Goal: Task Accomplishment & Management: Manage account settings

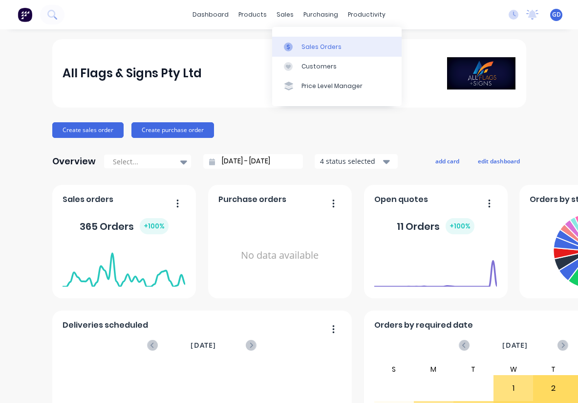
click at [308, 49] on div "Sales Orders" at bounding box center [321, 47] width 40 height 9
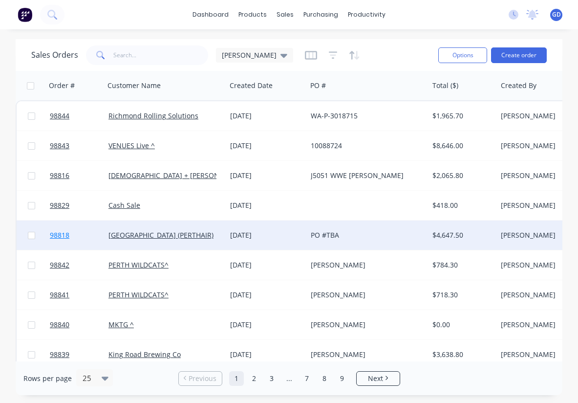
click at [58, 237] on span "98818" at bounding box center [60, 235] width 20 height 10
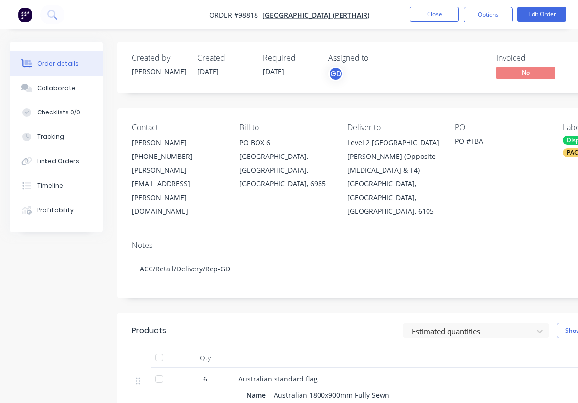
click at [429, 22] on li "Close" at bounding box center [434, 15] width 49 height 16
click at [430, 17] on button "Close" at bounding box center [434, 14] width 49 height 15
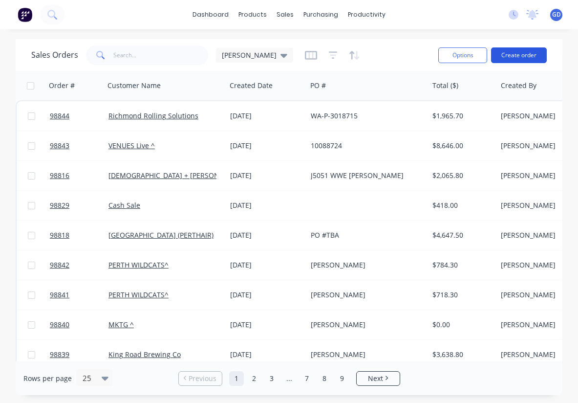
click at [520, 57] on button "Create order" at bounding box center [519, 55] width 56 height 16
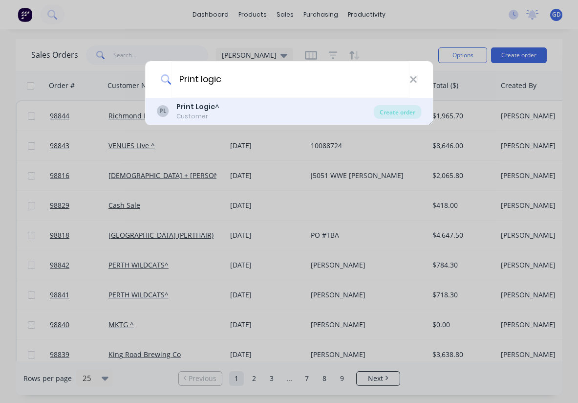
type input "Print logic"
click at [207, 108] on b "Print Logic" at bounding box center [195, 107] width 39 height 10
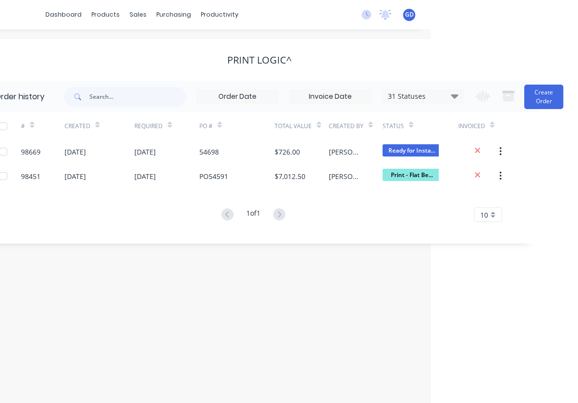
scroll to position [0, 147]
click at [540, 95] on button "Create Order" at bounding box center [543, 97] width 39 height 24
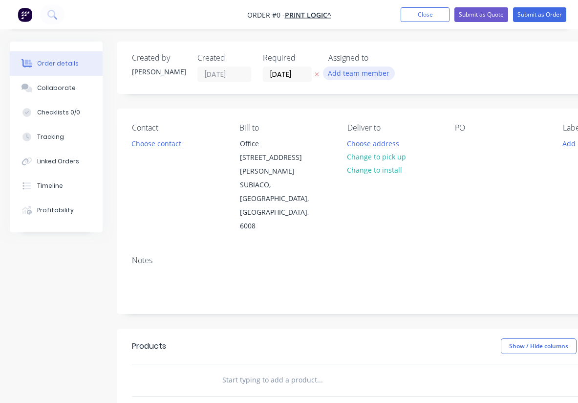
click at [357, 77] on button "Add team member" at bounding box center [359, 72] width 72 height 13
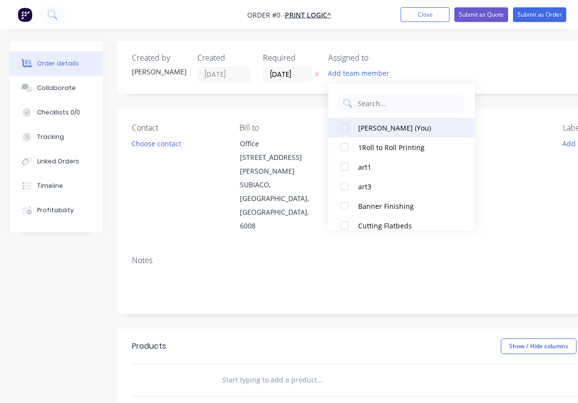
click at [345, 128] on div at bounding box center [345, 128] width 20 height 20
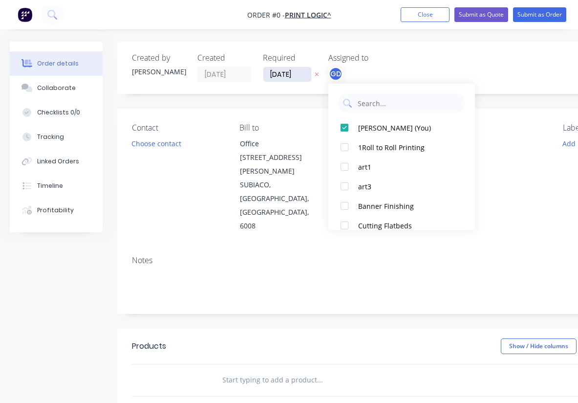
click at [280, 73] on div "Order details Collaborate Checklists 0/0 Tracking Linked Orders Timeline Profit…" at bounding box center [339, 344] width 679 height 604
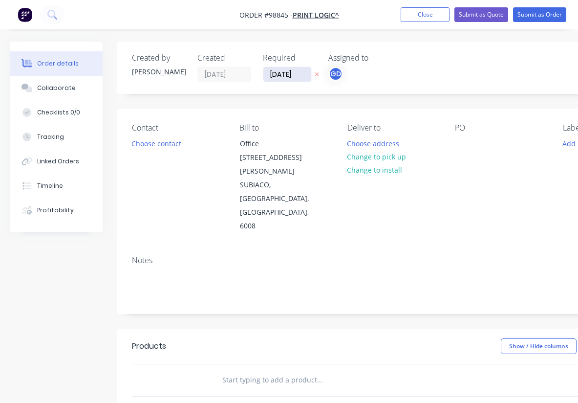
click at [280, 73] on input "[DATE]" at bounding box center [287, 74] width 48 height 15
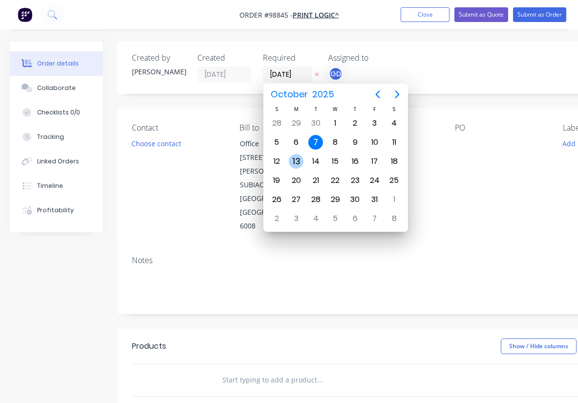
click at [295, 157] on div "13" at bounding box center [296, 161] width 15 height 15
type input "[DATE]"
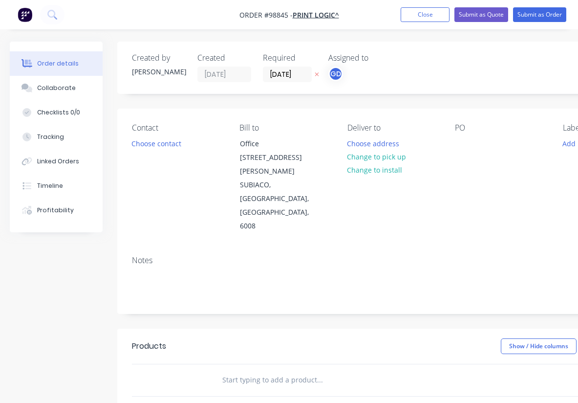
click at [284, 67] on label "[DATE]" at bounding box center [287, 74] width 49 height 16
click at [284, 67] on input "[DATE]" at bounding box center [287, 74] width 48 height 15
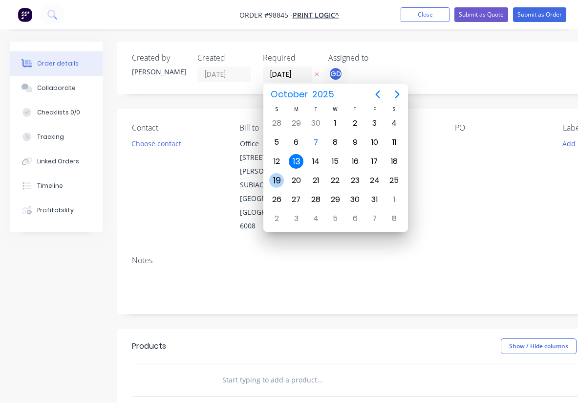
click at [190, 175] on div "Contact Choose contact" at bounding box center [178, 178] width 92 height 110
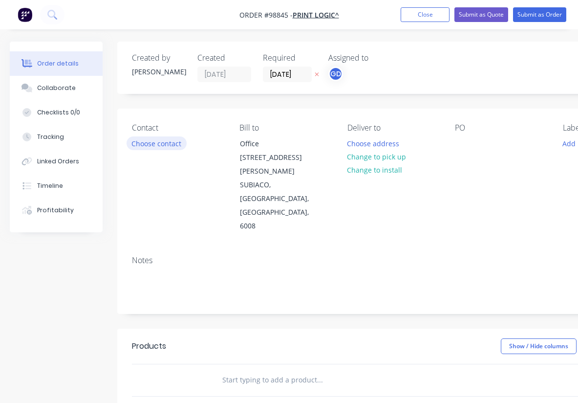
click at [149, 145] on button "Choose contact" at bounding box center [157, 142] width 60 height 13
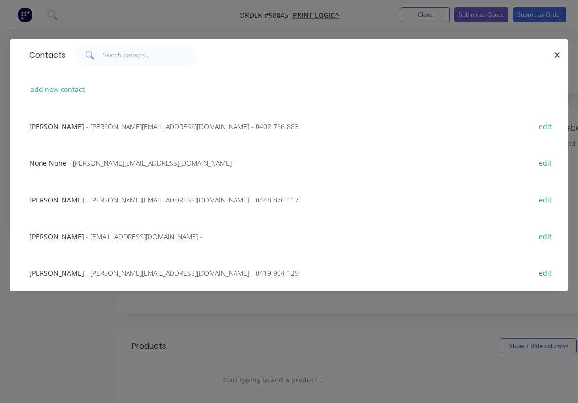
click at [43, 202] on span "[PERSON_NAME]" at bounding box center [56, 199] width 55 height 9
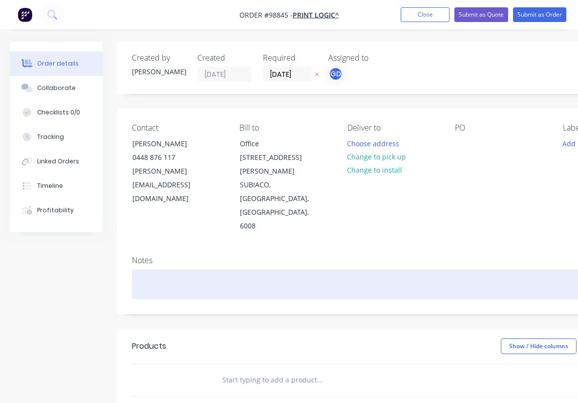
click at [138, 269] on div at bounding box center [393, 284] width 523 height 30
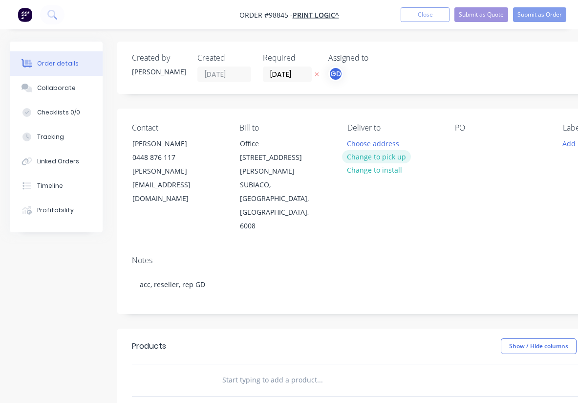
click at [381, 158] on button "Change to pick up" at bounding box center [376, 156] width 69 height 13
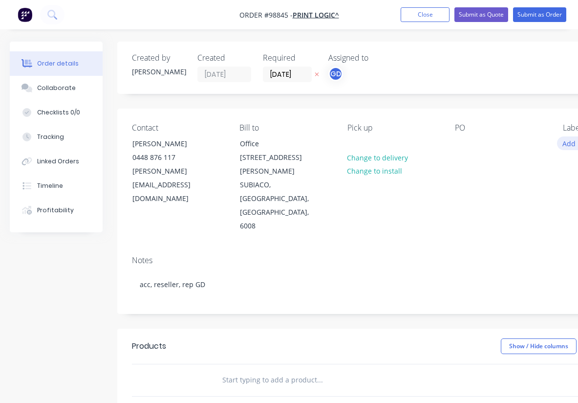
click at [564, 144] on button "Add labels" at bounding box center [579, 142] width 45 height 13
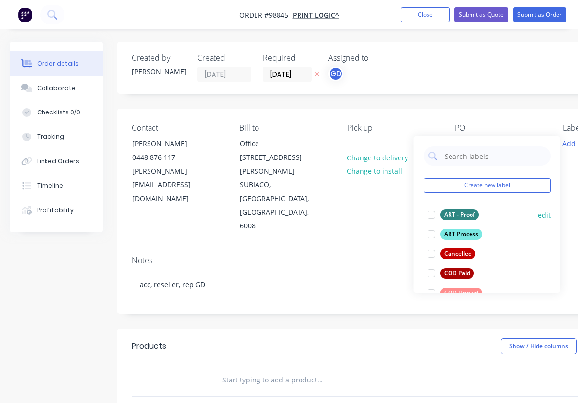
click at [454, 214] on div "ART - Proof" at bounding box center [459, 214] width 39 height 11
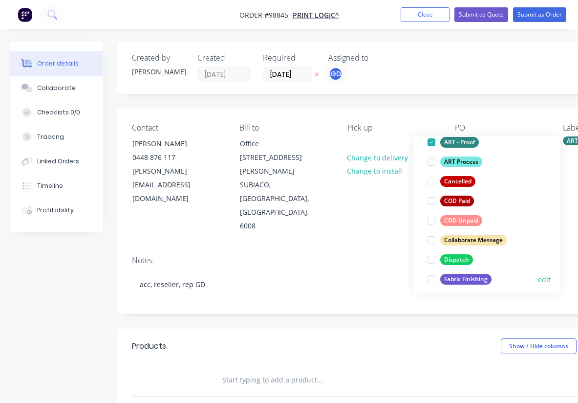
scroll to position [110, 0]
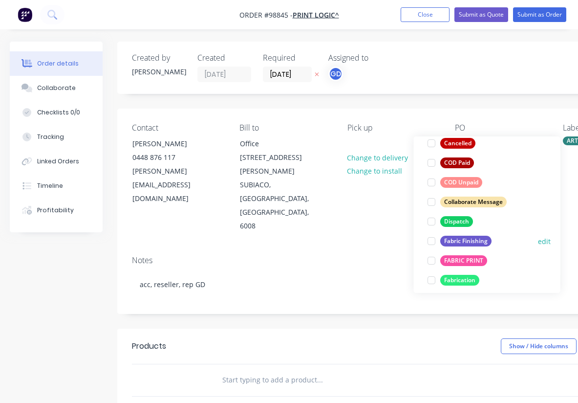
click at [468, 245] on div "Fabric Finishing" at bounding box center [465, 241] width 51 height 11
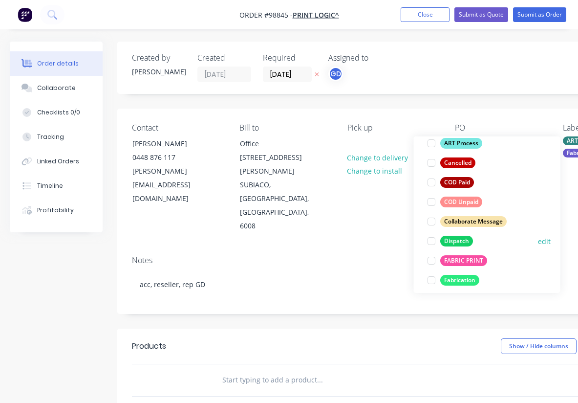
click at [468, 259] on div "FABRIC PRINT" at bounding box center [463, 260] width 47 height 11
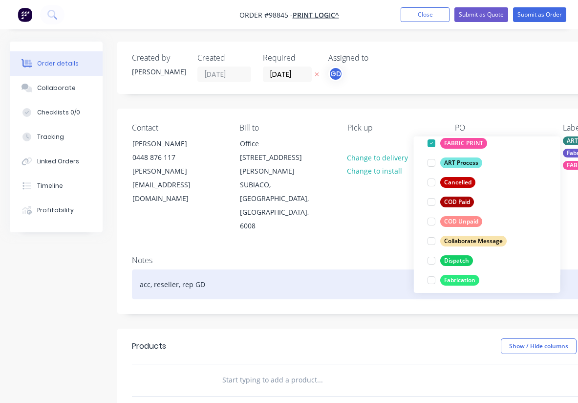
click at [327, 269] on div "acc, reseller, rep GD" at bounding box center [393, 284] width 523 height 30
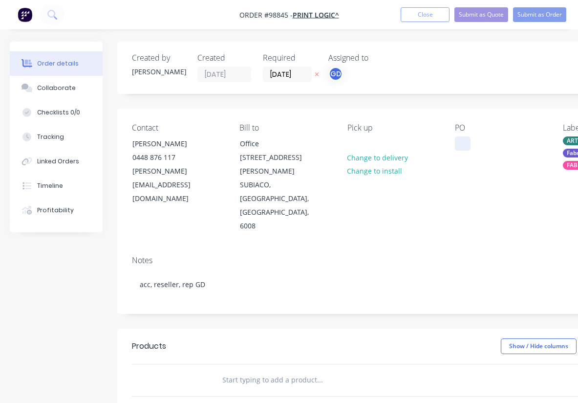
click at [463, 148] on div at bounding box center [463, 143] width 16 height 14
click at [425, 248] on div "Notes acc, reseller, rep GD" at bounding box center [393, 280] width 552 height 65
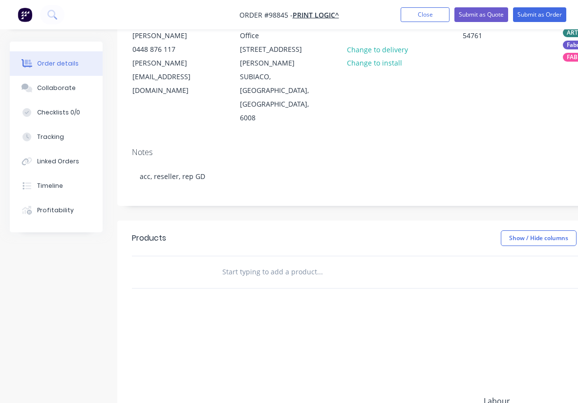
scroll to position [118, 0]
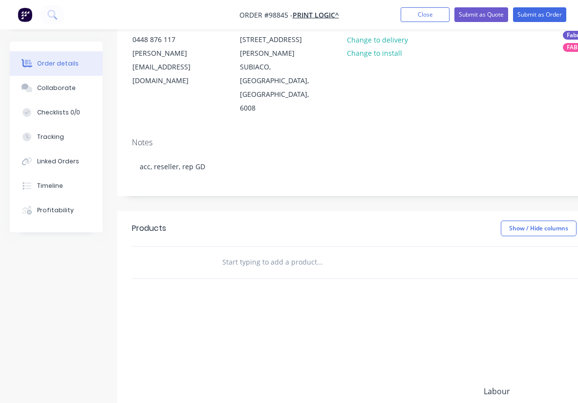
click at [286, 252] on input "text" at bounding box center [319, 262] width 195 height 20
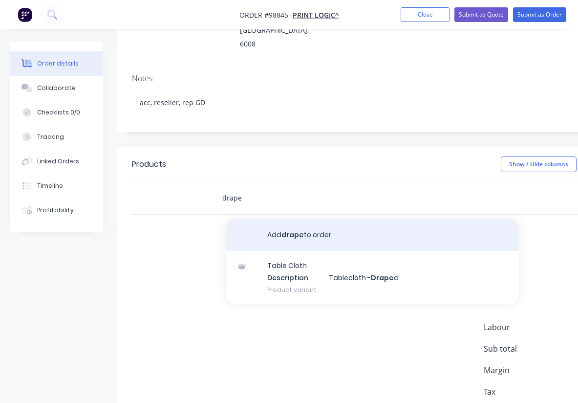
scroll to position [182, 0]
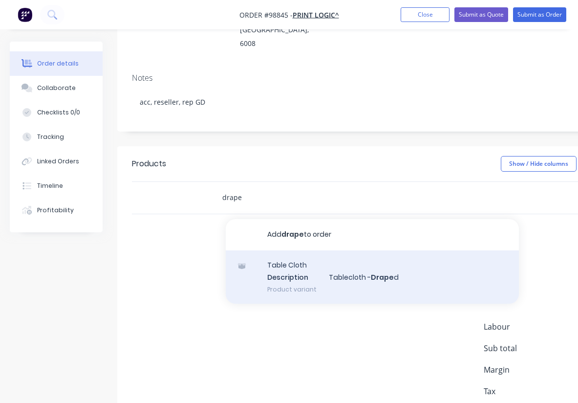
type input "drape"
click at [356, 250] on div "Table Cloth Description Tablecloth - Drape d Product variant" at bounding box center [372, 277] width 293 height 54
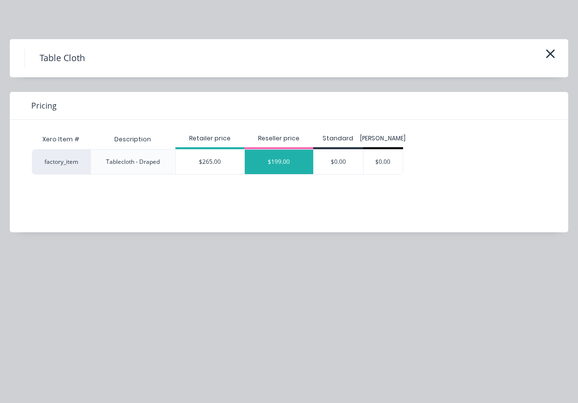
click at [277, 167] on div "$199.00" at bounding box center [279, 162] width 68 height 24
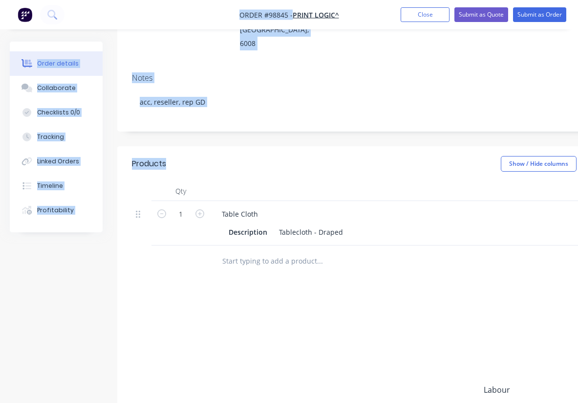
drag, startPoint x: 235, startPoint y: 3, endPoint x: 231, endPoint y: 131, distance: 128.1
click at [231, 131] on div "Order #98845 - Print Logic^ Add product Close Submit as Quote Submit as Order O…" at bounding box center [289, 172] width 578 height 709
drag, startPoint x: 208, startPoint y: 0, endPoint x: 122, endPoint y: 6, distance: 86.2
click at [122, 6] on nav "Order #98845 - Print Logic^ Add product Close Submit as Quote Submit as Order" at bounding box center [289, 14] width 578 height 29
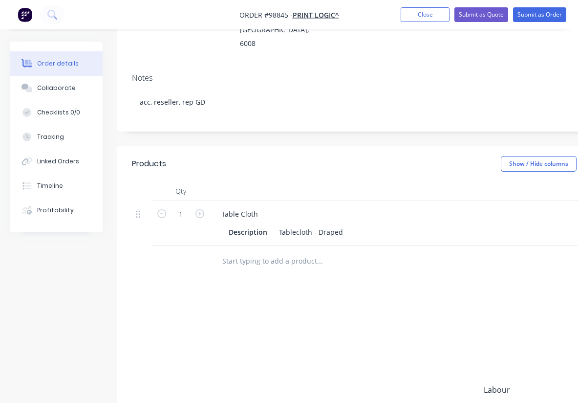
click at [371, 251] on input "text" at bounding box center [319, 261] width 195 height 20
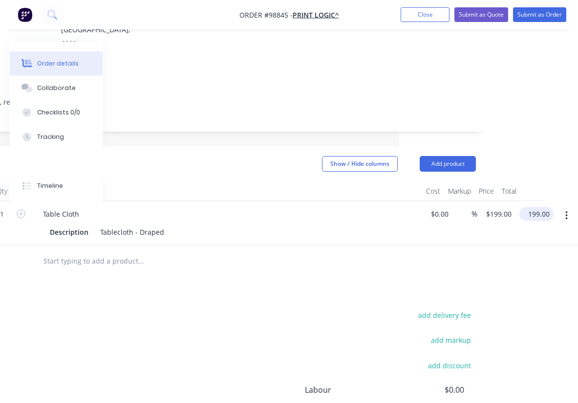
click at [537, 207] on input "199.00" at bounding box center [538, 214] width 30 height 14
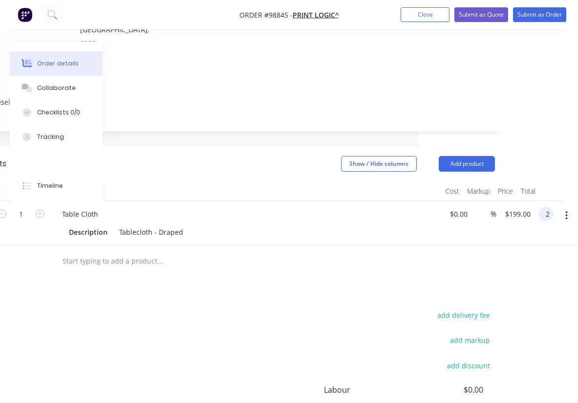
scroll to position [182, 160]
type input "265"
type input "$265.00"
click at [409, 245] on div at bounding box center [233, 261] width 523 height 32
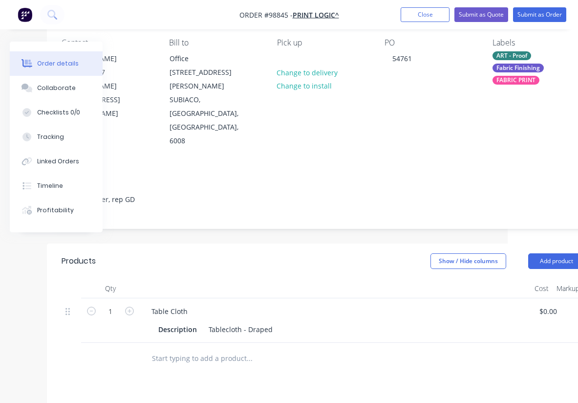
scroll to position [92, 70]
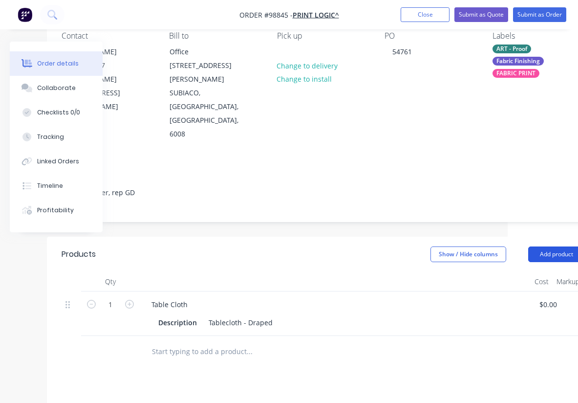
click at [556, 246] on button "Add product" at bounding box center [556, 254] width 56 height 16
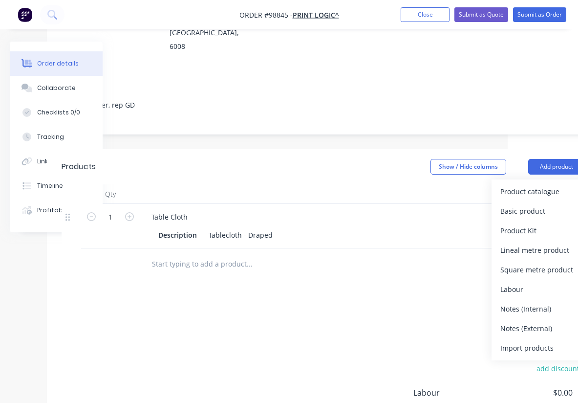
scroll to position [193, 70]
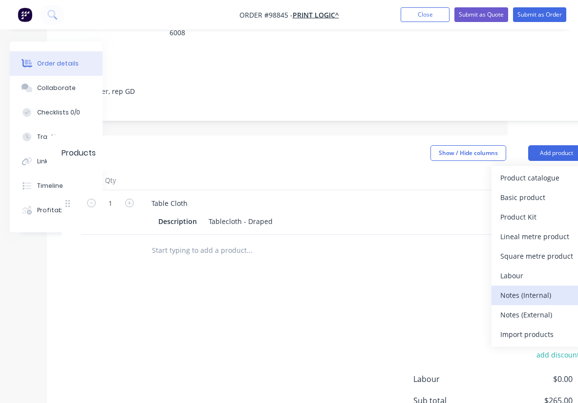
click at [510, 288] on div "Notes (Internal)" at bounding box center [537, 295] width 75 height 14
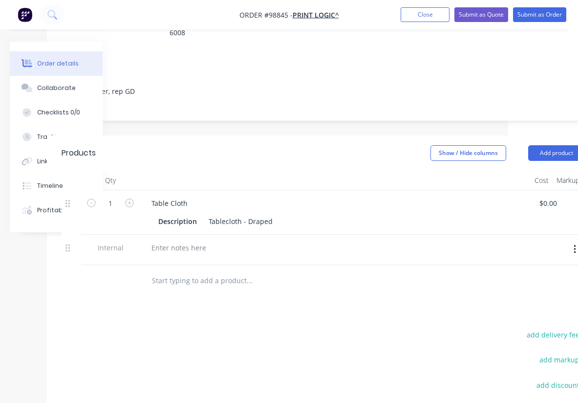
click at [194, 235] on div at bounding box center [335, 250] width 391 height 30
click at [182, 240] on div at bounding box center [179, 247] width 70 height 14
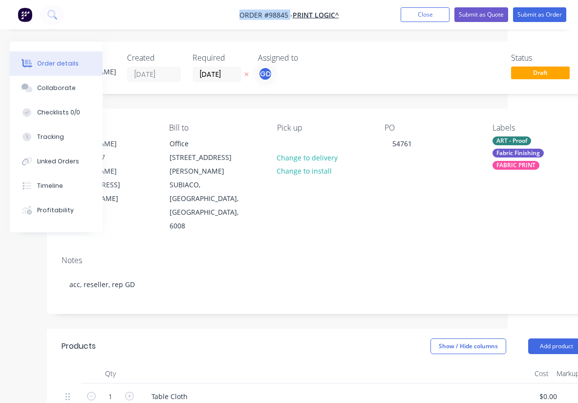
drag, startPoint x: 233, startPoint y: 12, endPoint x: 289, endPoint y: 11, distance: 56.7
click at [289, 11] on nav "Order #98845 - Print Logic^ Add product Close Submit as Quote Submit as Order" at bounding box center [289, 14] width 578 height 29
copy span "Order #98845"
click at [423, 16] on button "Close" at bounding box center [425, 14] width 49 height 15
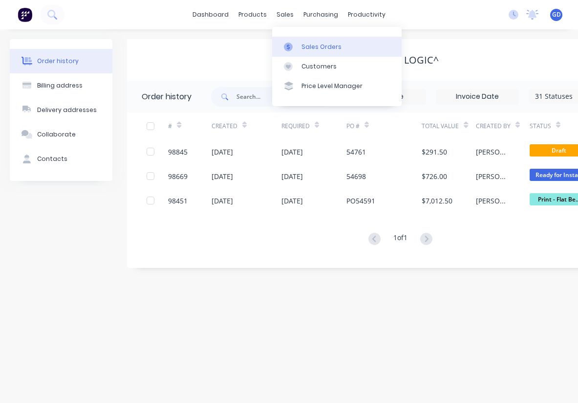
click at [313, 46] on div "Sales Orders" at bounding box center [321, 47] width 40 height 9
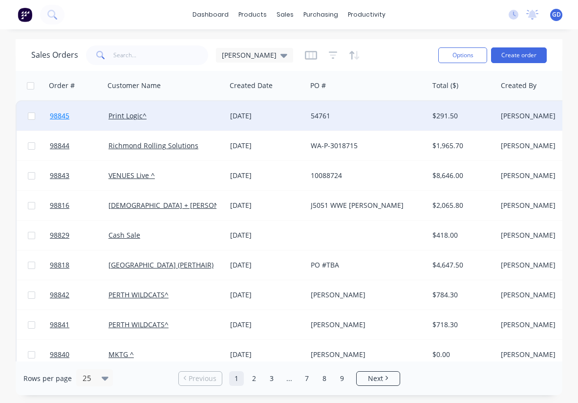
click at [63, 118] on span "98845" at bounding box center [60, 116] width 20 height 10
